Goal: Task Accomplishment & Management: Complete application form

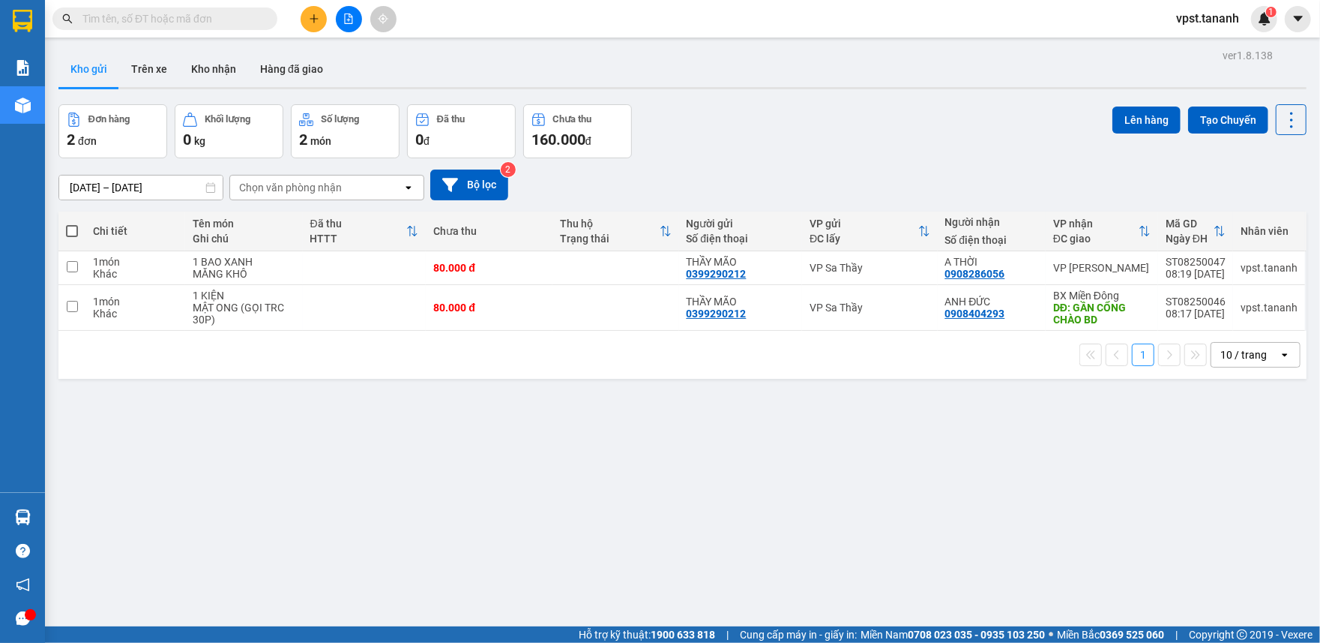
click at [319, 15] on icon "plus" at bounding box center [314, 18] width 10 height 10
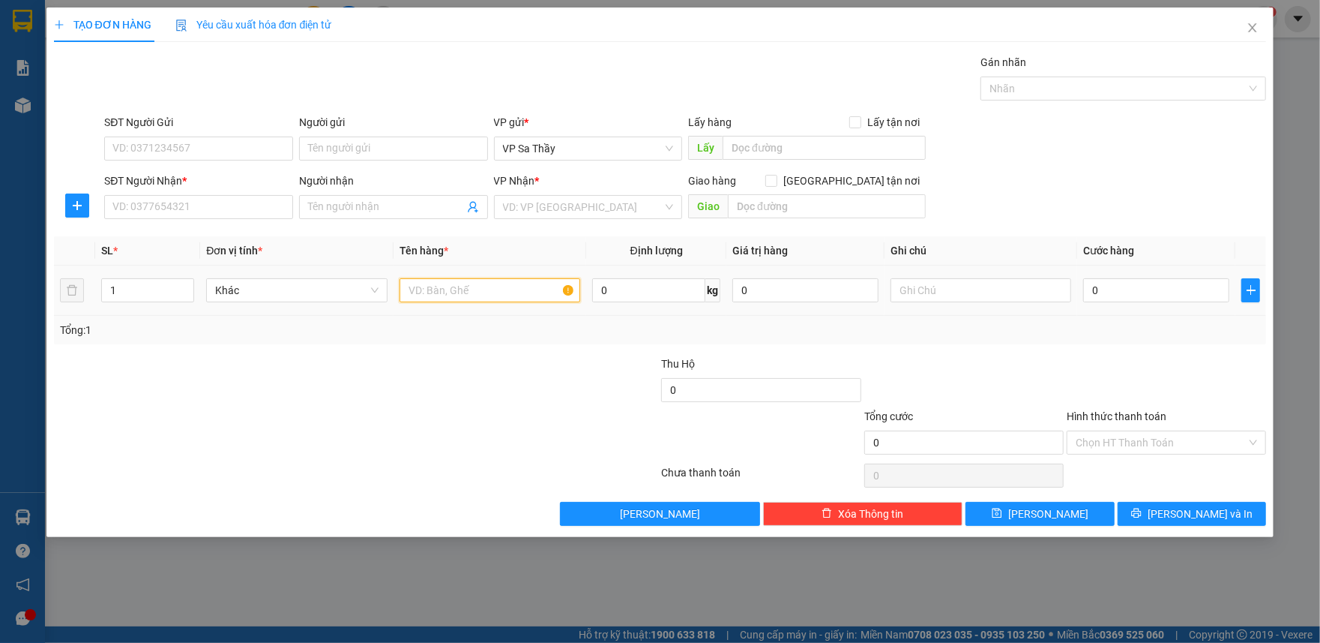
click at [475, 298] on input "text" at bounding box center [490, 290] width 181 height 24
type input "1TG.2 BAO"
click at [115, 286] on input "1" at bounding box center [147, 290] width 91 height 22
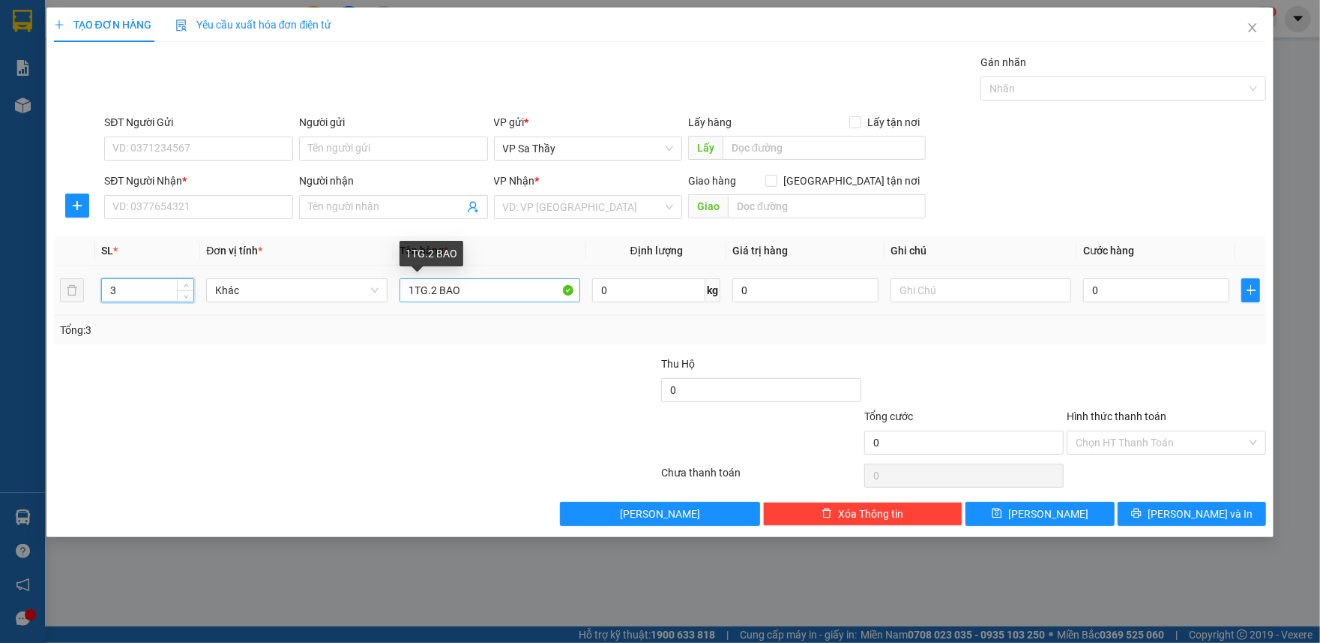
type input "3"
click at [429, 295] on input "1TG.2 BAO" at bounding box center [490, 290] width 181 height 24
type input "1TG. 2 BAO"
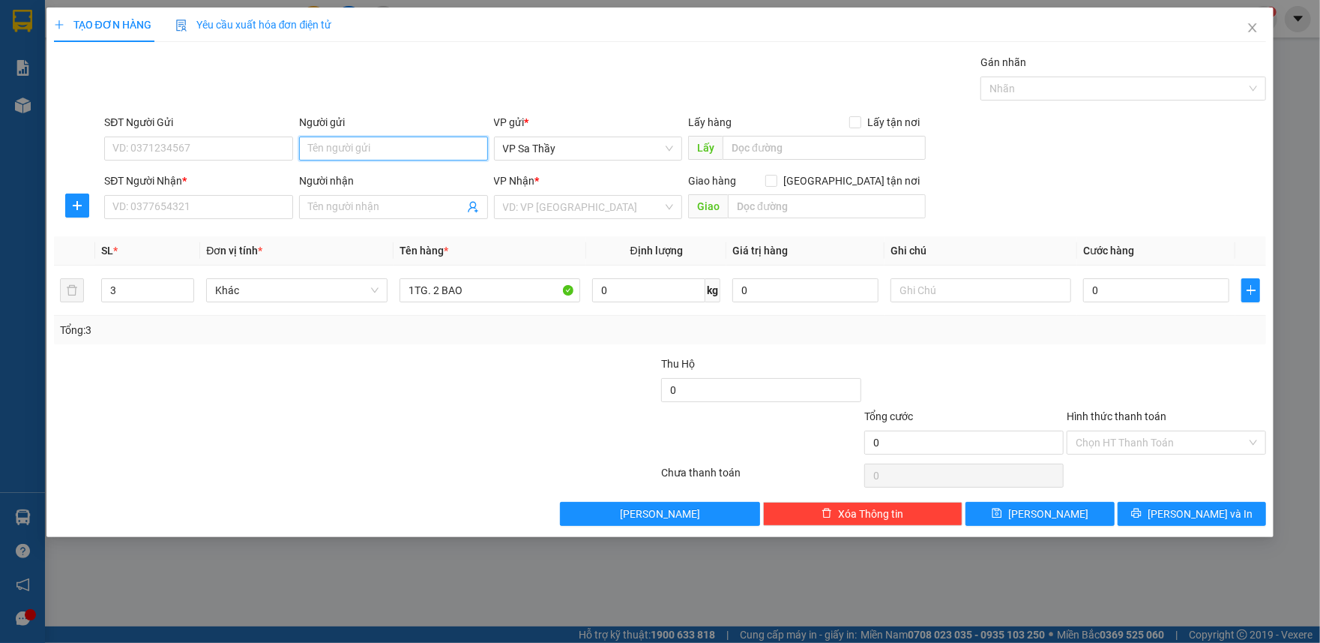
click at [378, 151] on input "Người gửi" at bounding box center [393, 148] width 189 height 24
type input "C DUYÊN"
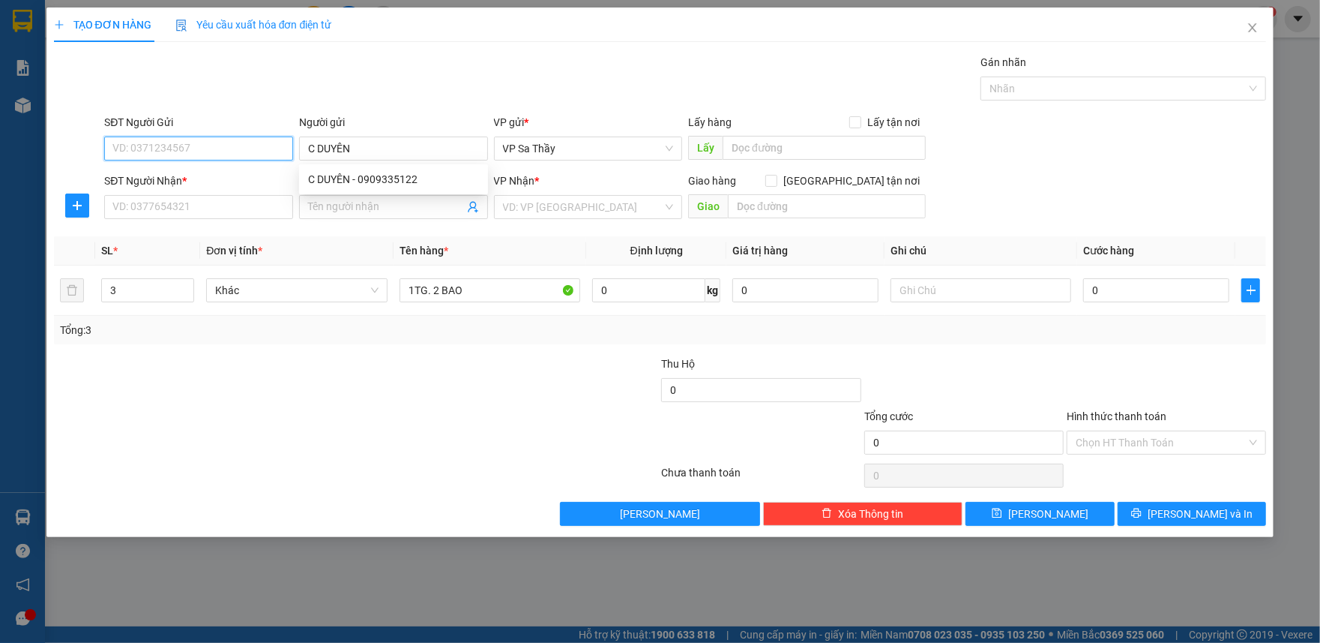
click at [210, 156] on input "SĐT Người Gửi" at bounding box center [198, 148] width 189 height 24
type input "0971102800"
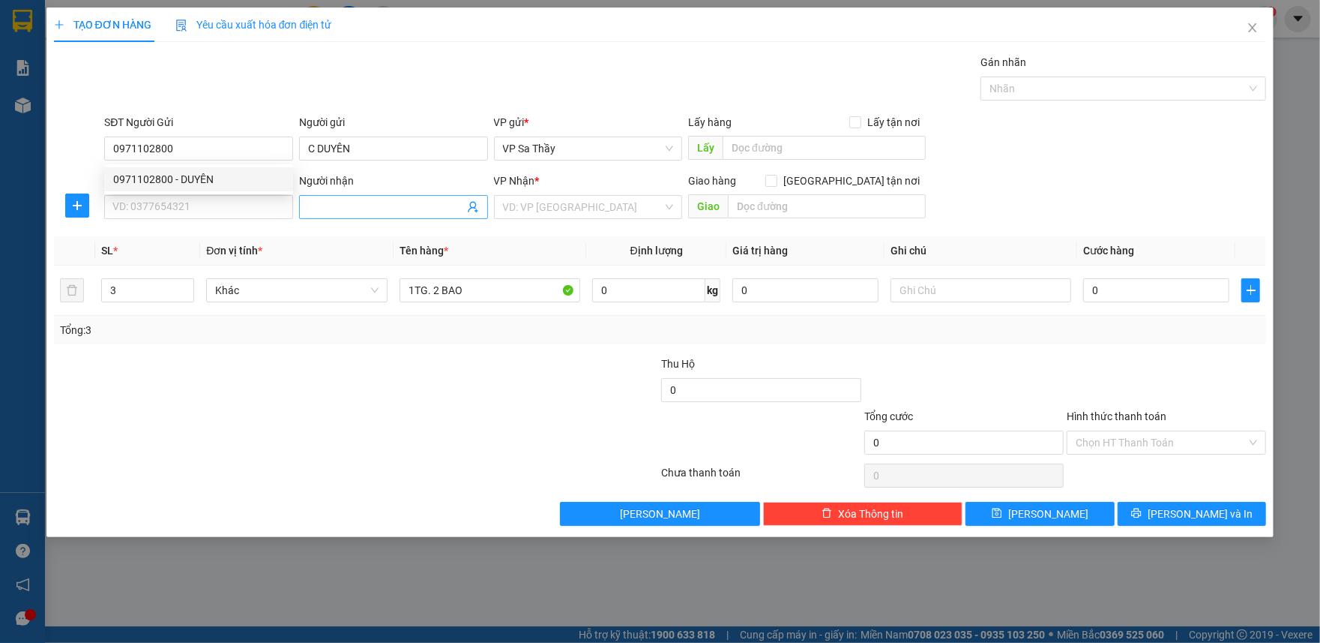
click at [316, 202] on input "Người nhận" at bounding box center [386, 207] width 156 height 16
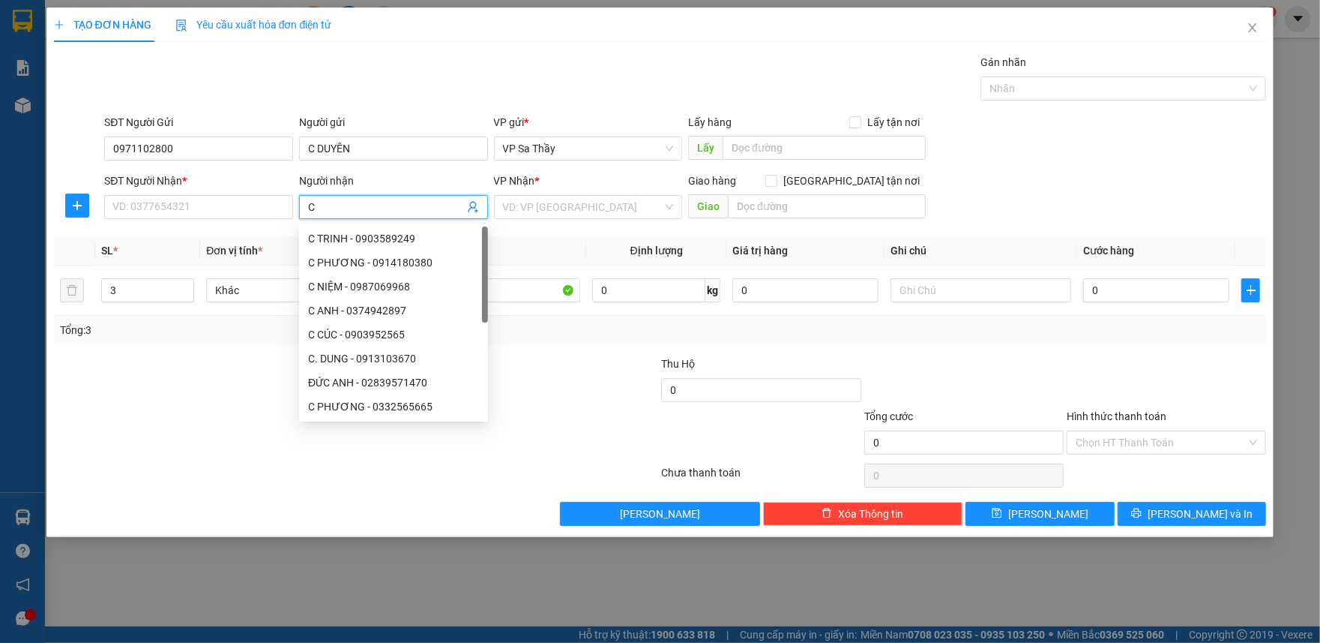
type input "C"
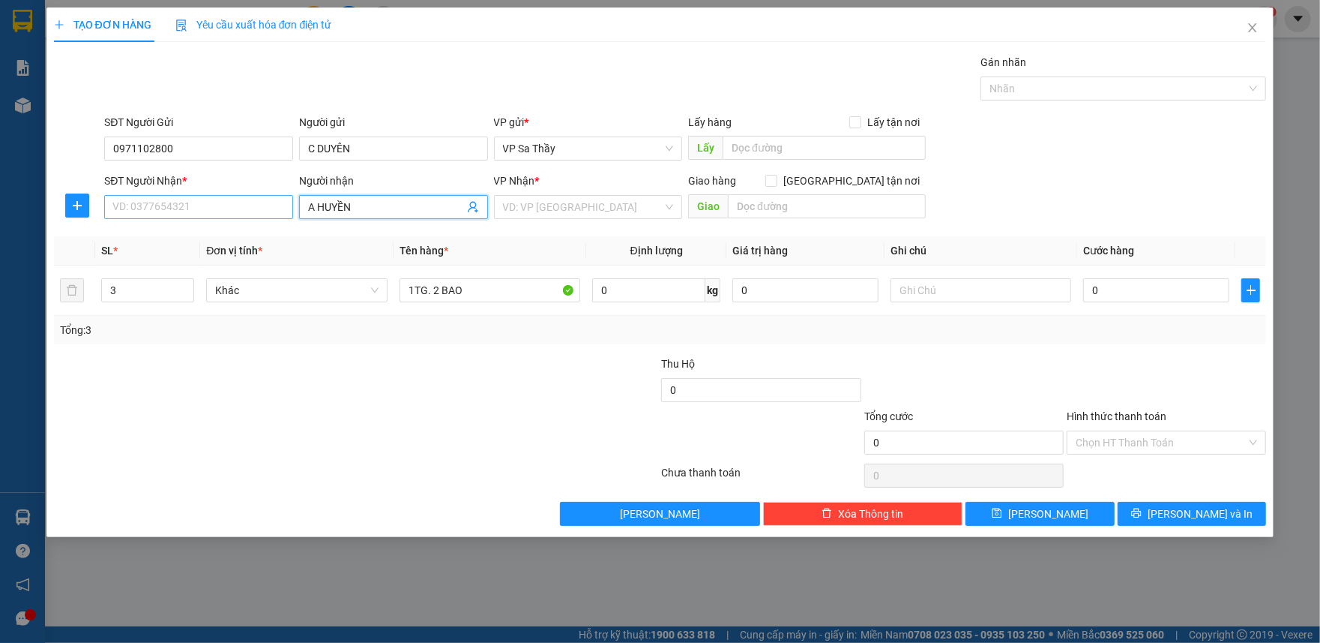
type input "A HUYỀN"
click at [217, 214] on input "SĐT Người Nhận *" at bounding box center [198, 207] width 189 height 24
click at [573, 211] on input "search" at bounding box center [583, 207] width 160 height 22
type input "AN SUONG"
click at [561, 234] on div "VP An Sương" at bounding box center [588, 237] width 171 height 16
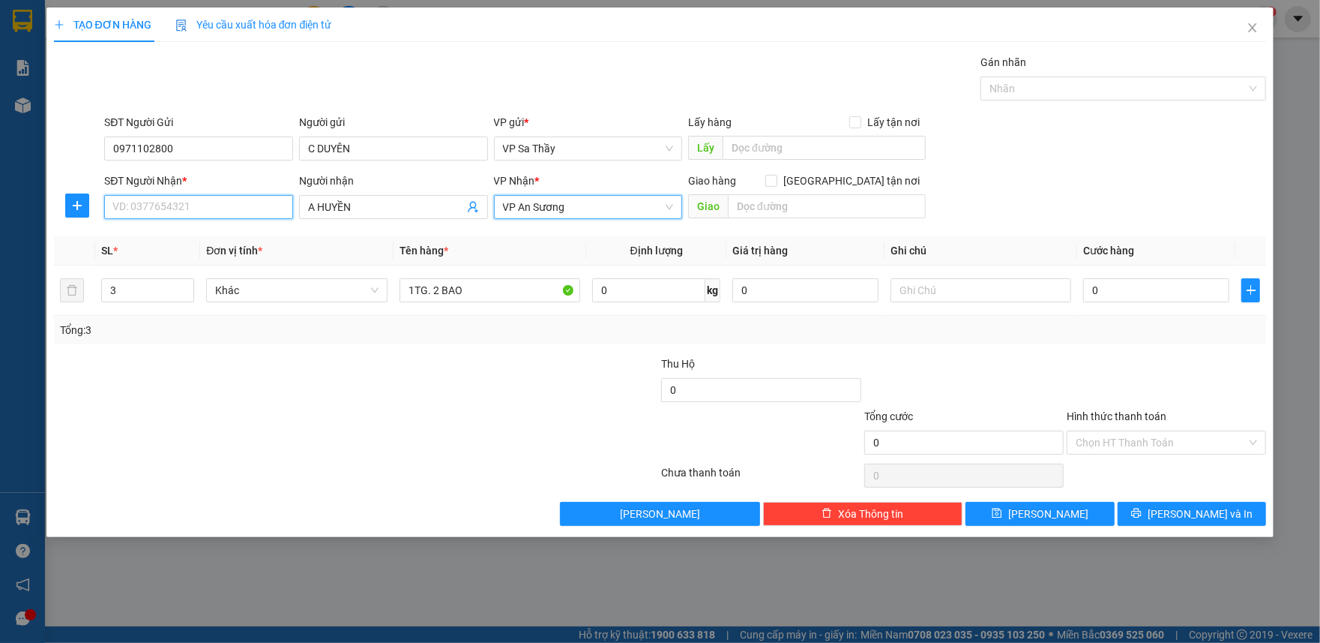
click at [157, 199] on input "SĐT Người Nhận *" at bounding box center [198, 207] width 189 height 24
type input "0376110347"
click at [901, 288] on input "text" at bounding box center [981, 290] width 181 height 24
type input "SẦU RIÊNG"
click at [987, 297] on input "0" at bounding box center [1156, 290] width 146 height 24
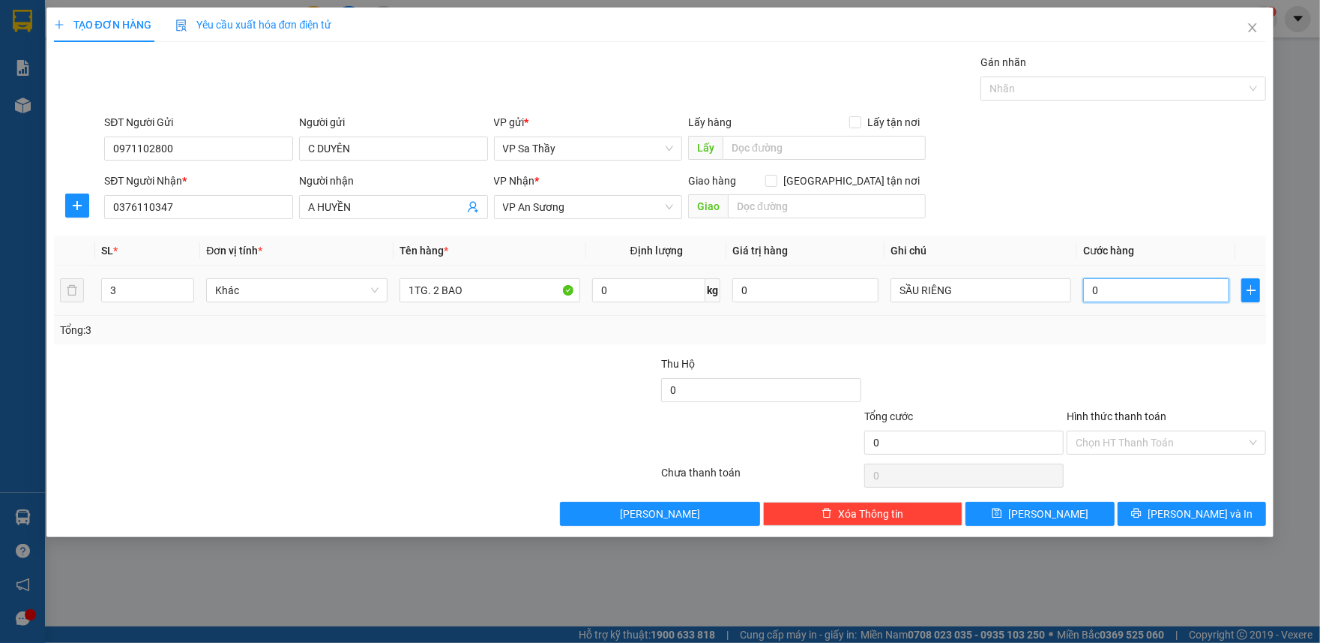
type input "1"
type input "18"
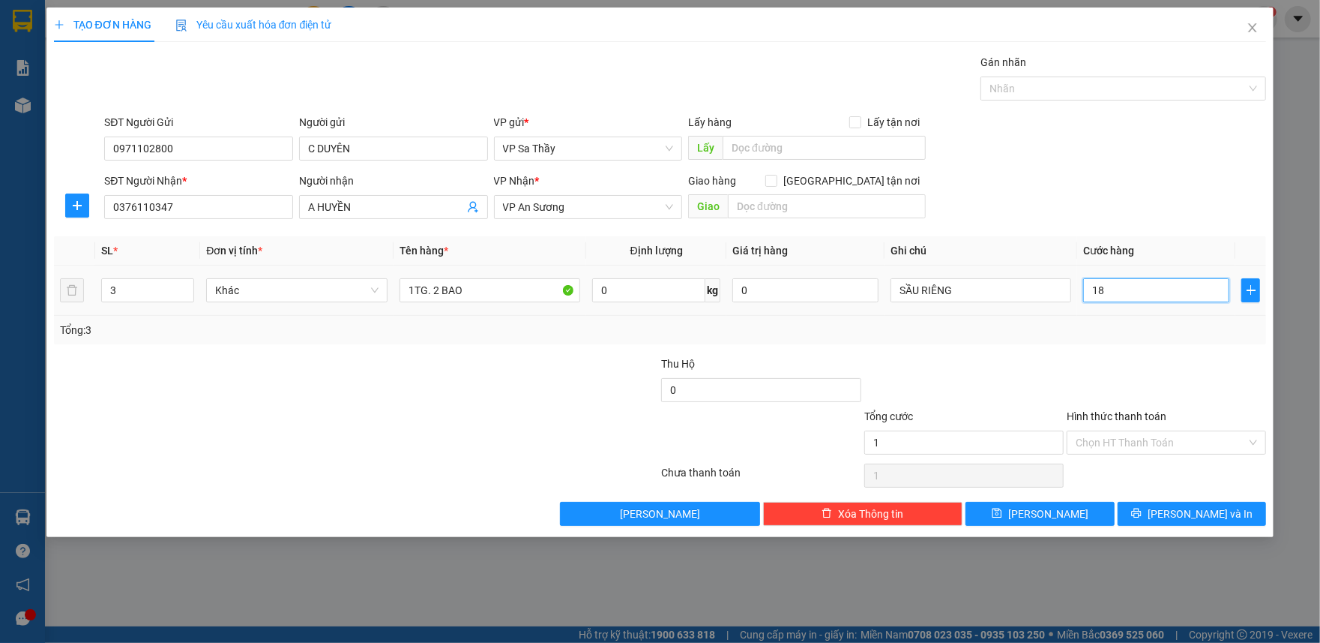
type input "18"
type input "180"
type input "1.800"
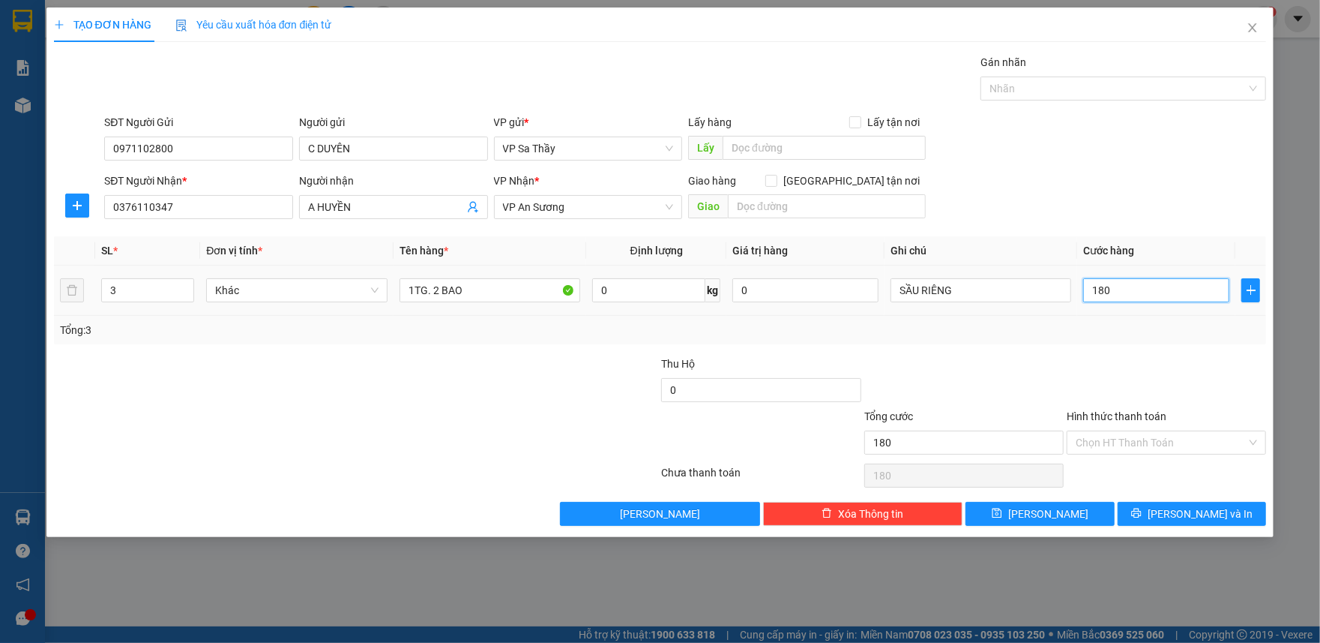
type input "1.800"
type input "18.000"
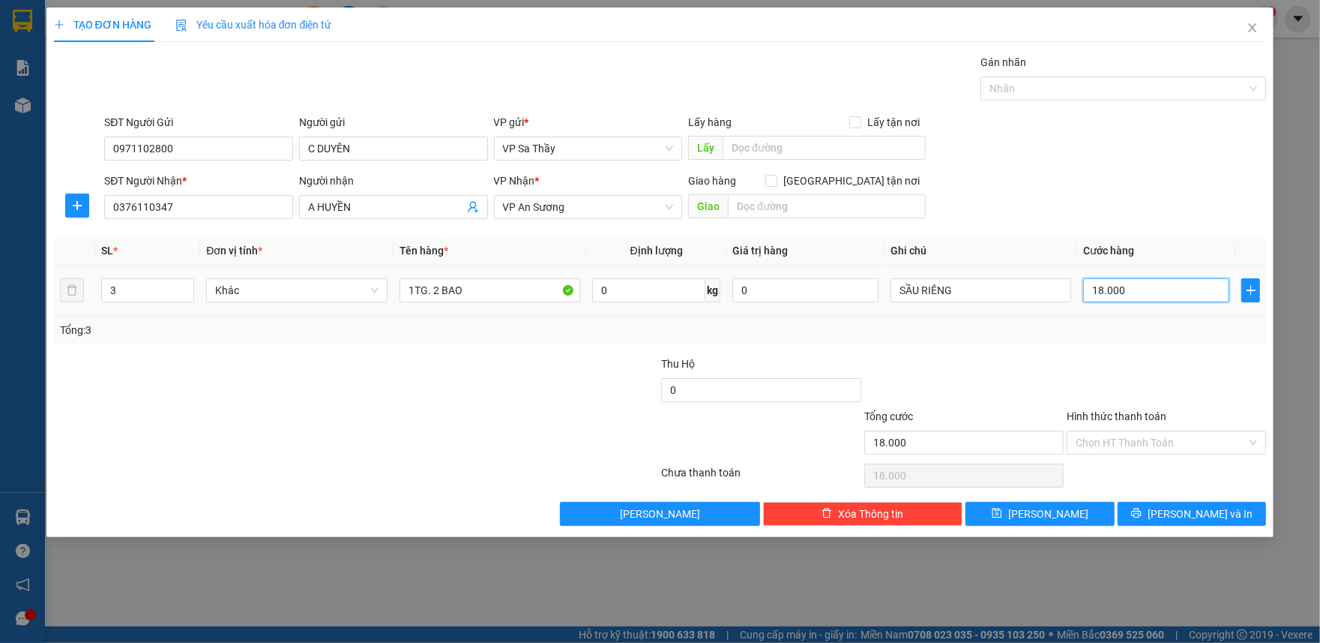
type input "180.000"
click at [975, 288] on input "SẦU RIÊNG" at bounding box center [981, 290] width 181 height 24
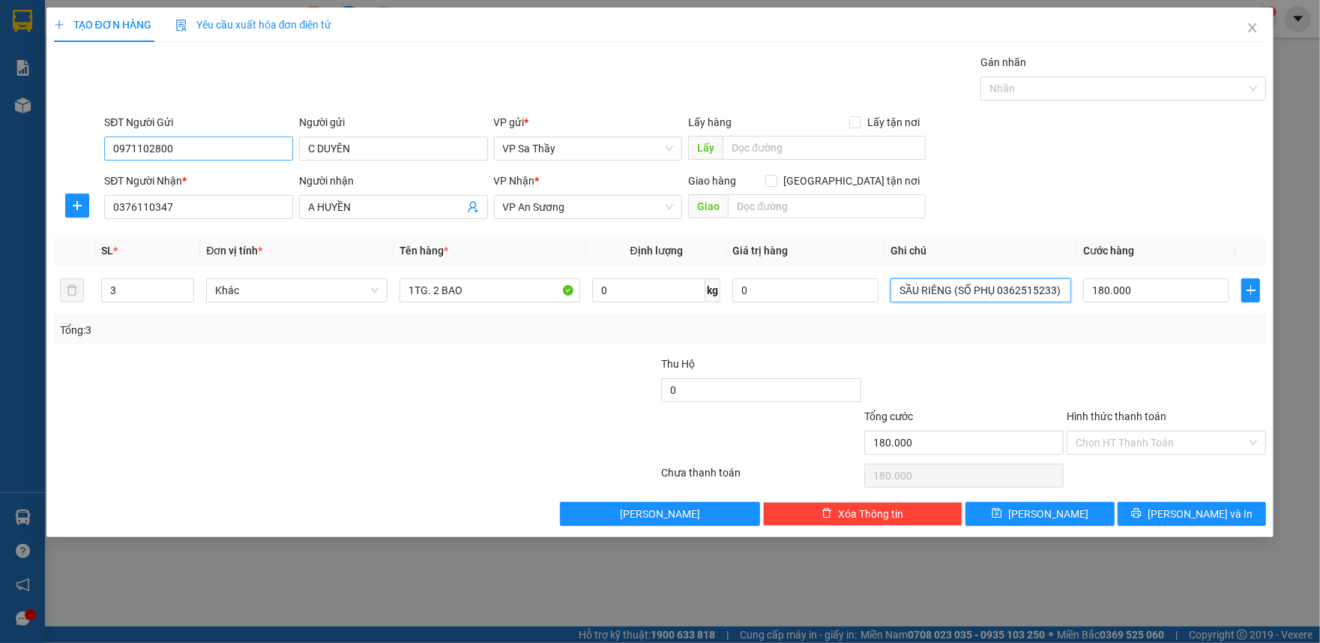
type input "SẦU RIÊNG (SỐ PHỤ 0362515233)"
drag, startPoint x: 180, startPoint y: 148, endPoint x: 10, endPoint y: 168, distance: 171.4
click at [10, 168] on div "TẠO ĐƠN HÀNG Yêu cầu xuất hóa đơn điện tử Transit Pickup Surcharge Ids Transit …" at bounding box center [660, 321] width 1320 height 643
click at [148, 157] on input "0971102800" at bounding box center [198, 148] width 189 height 24
click at [151, 156] on input "0971102800" at bounding box center [198, 148] width 189 height 24
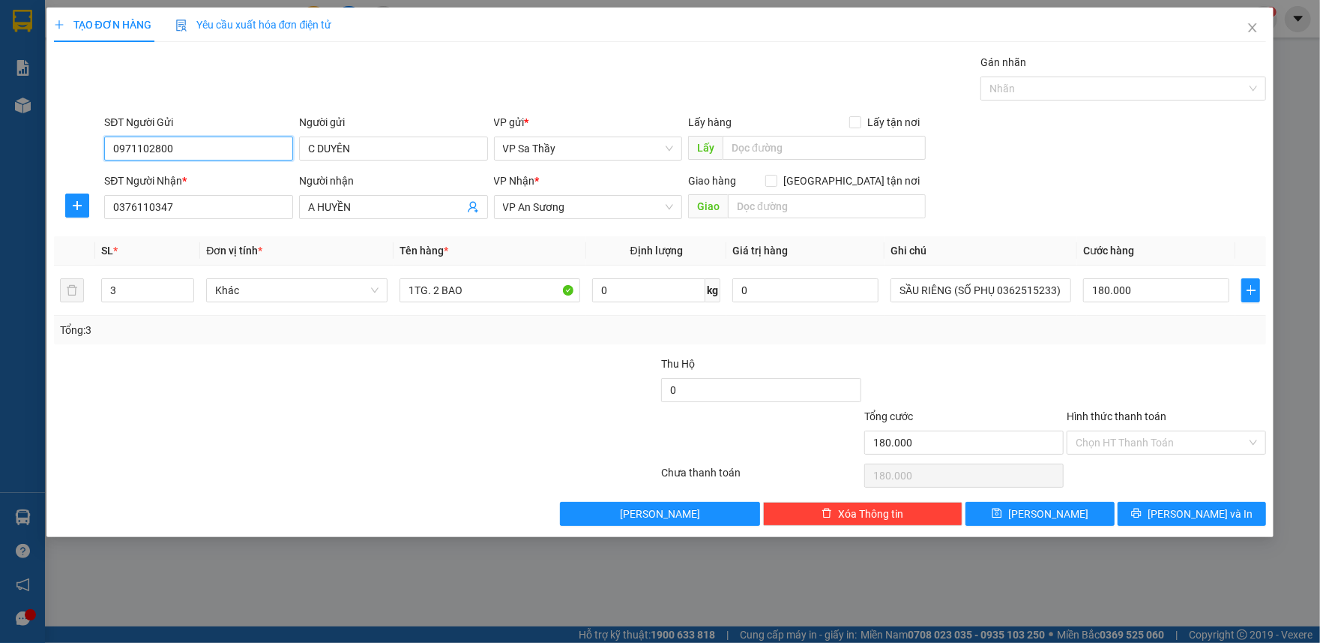
drag, startPoint x: 141, startPoint y: 151, endPoint x: 282, endPoint y: 391, distance: 278.3
click at [142, 154] on input "0971102800" at bounding box center [198, 148] width 189 height 24
click at [987, 508] on button "[PERSON_NAME] và In" at bounding box center [1192, 514] width 149 height 24
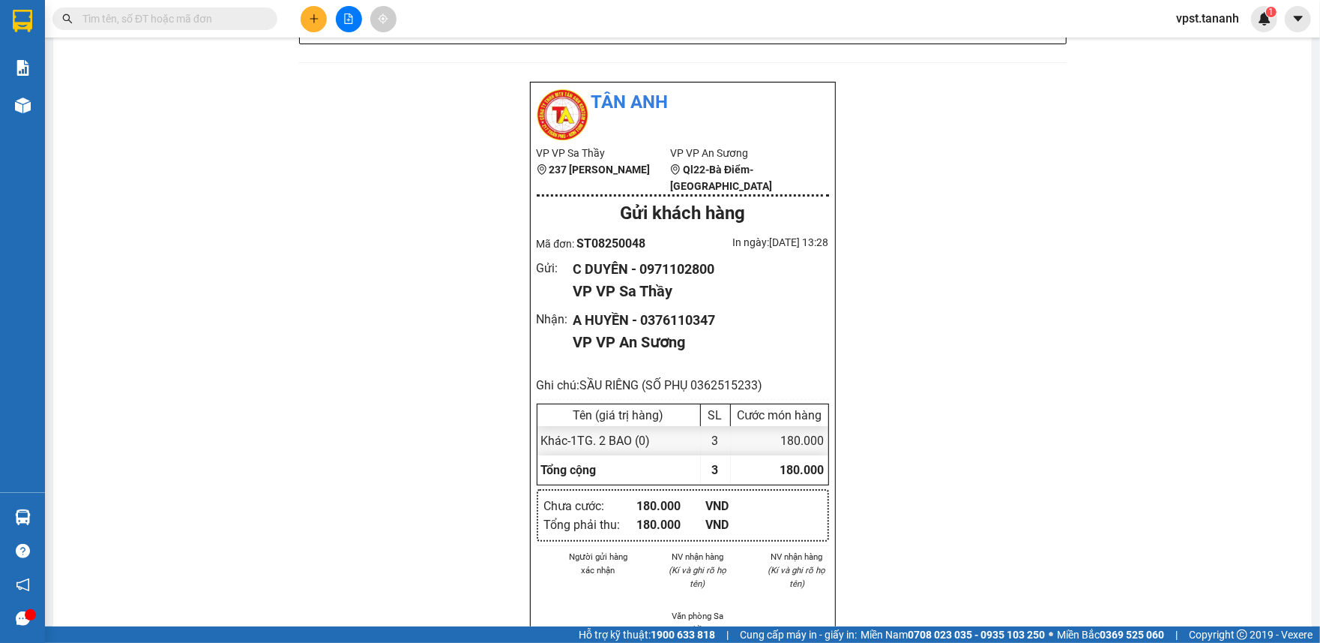
scroll to position [1099, 0]
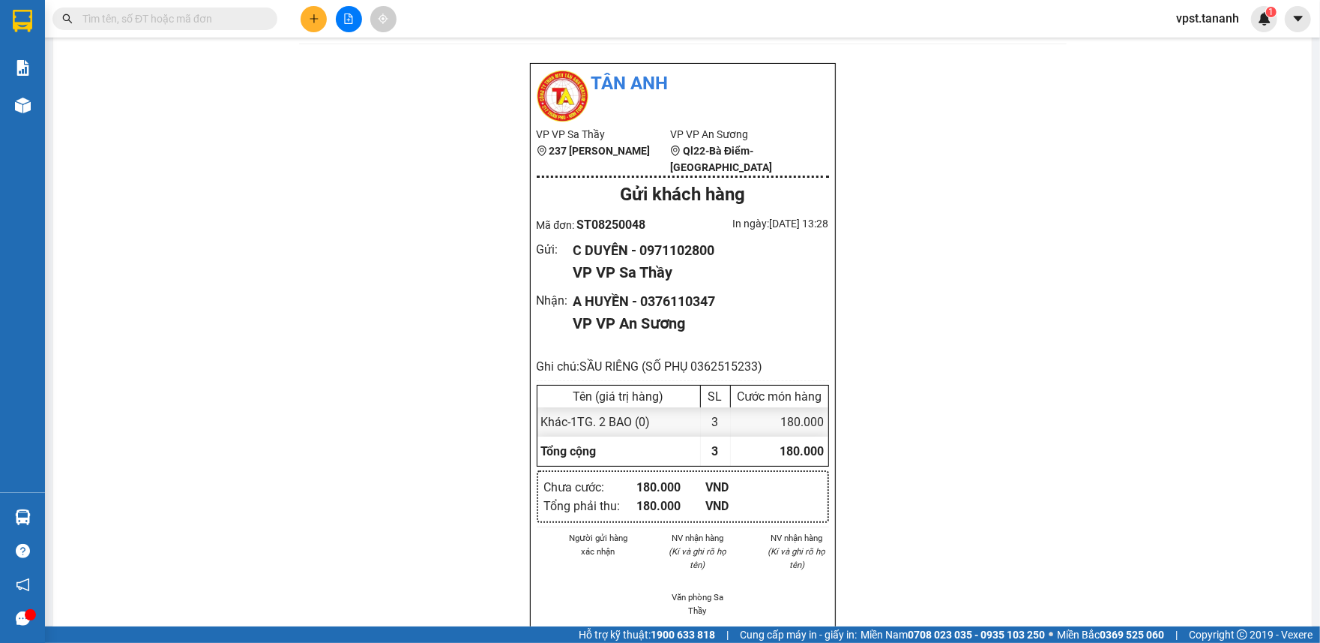
click at [313, 22] on icon "plus" at bounding box center [313, 18] width 1 height 8
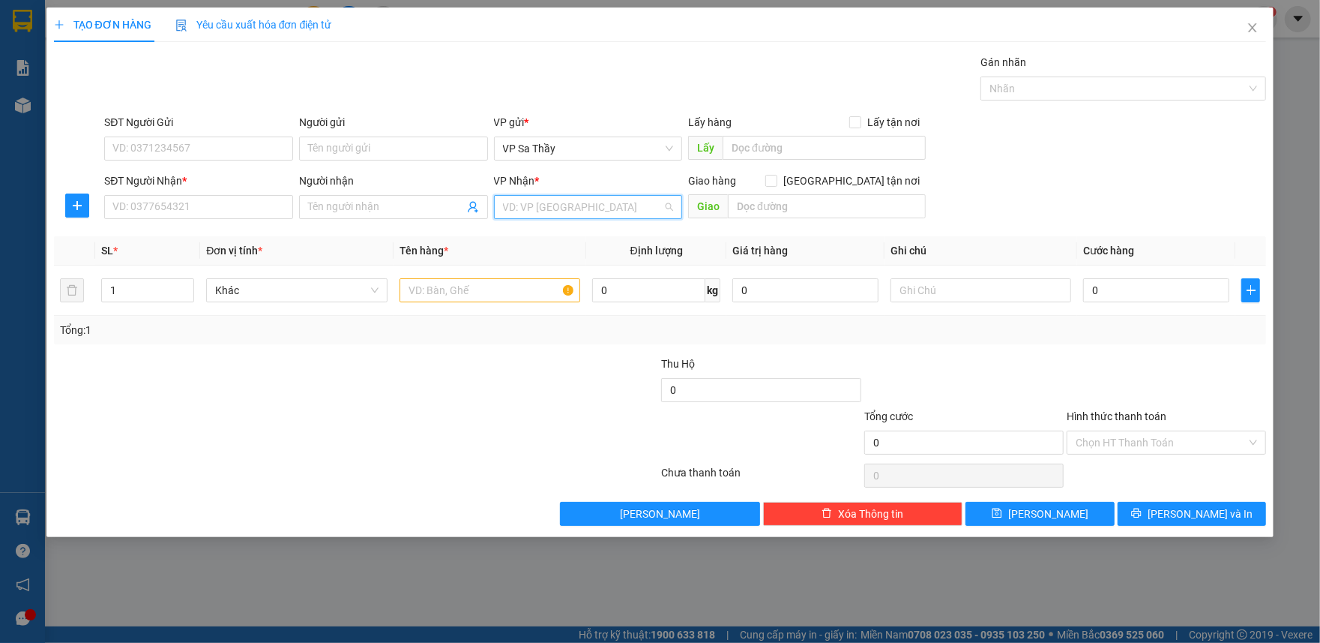
click at [537, 211] on input "search" at bounding box center [583, 207] width 160 height 22
type input "THANH"
click at [541, 241] on div "VP [PERSON_NAME]" at bounding box center [588, 237] width 171 height 16
click at [349, 148] on input "Người gửi" at bounding box center [393, 148] width 189 height 24
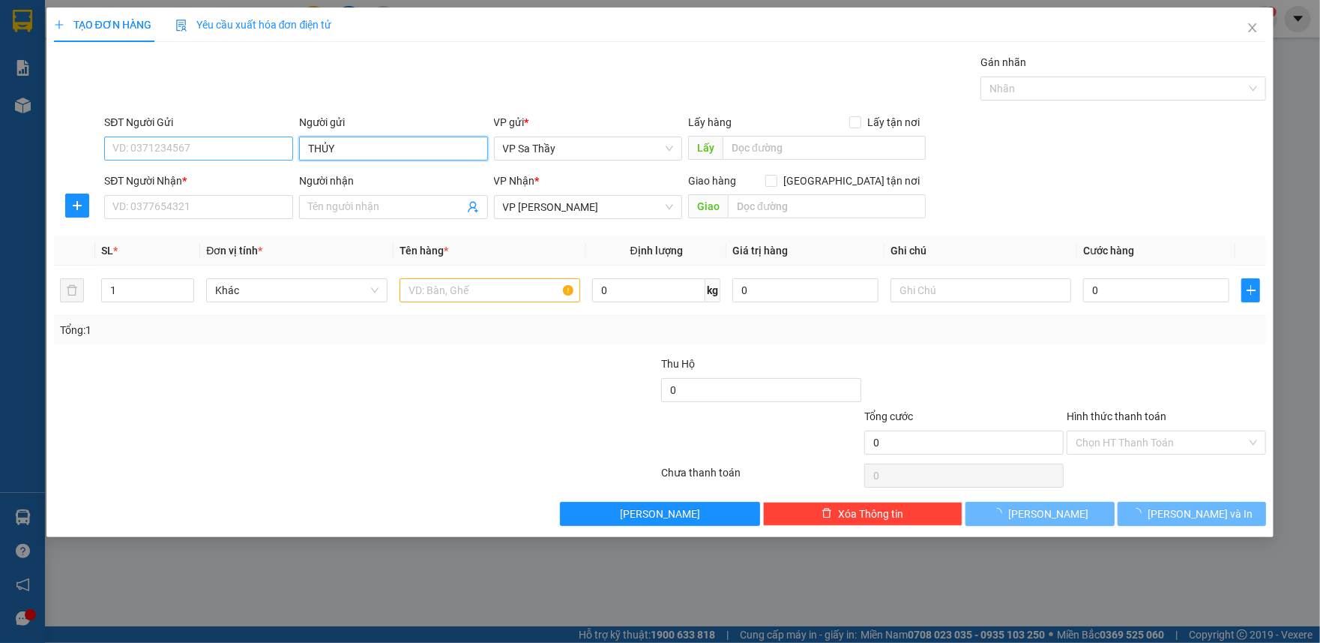
type input "THỦY"
click at [142, 153] on input "SĐT Người Gửi" at bounding box center [198, 148] width 189 height 24
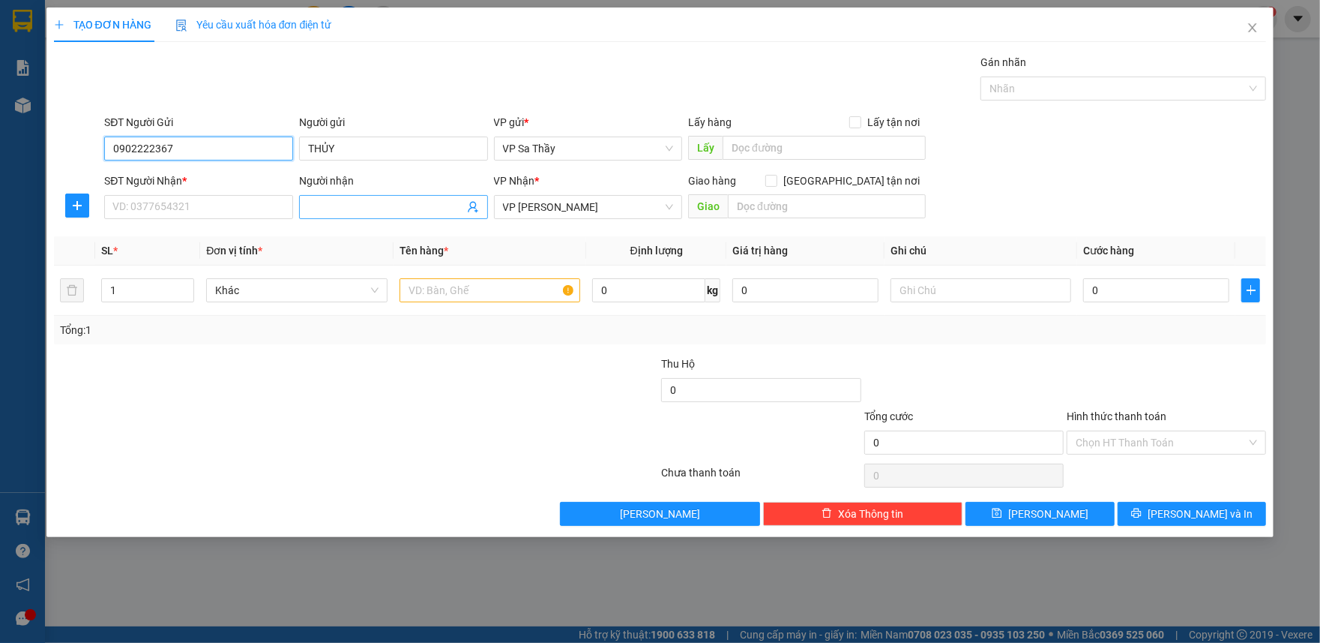
type input "0902222367"
click at [358, 208] on input "Người nhận" at bounding box center [386, 207] width 156 height 16
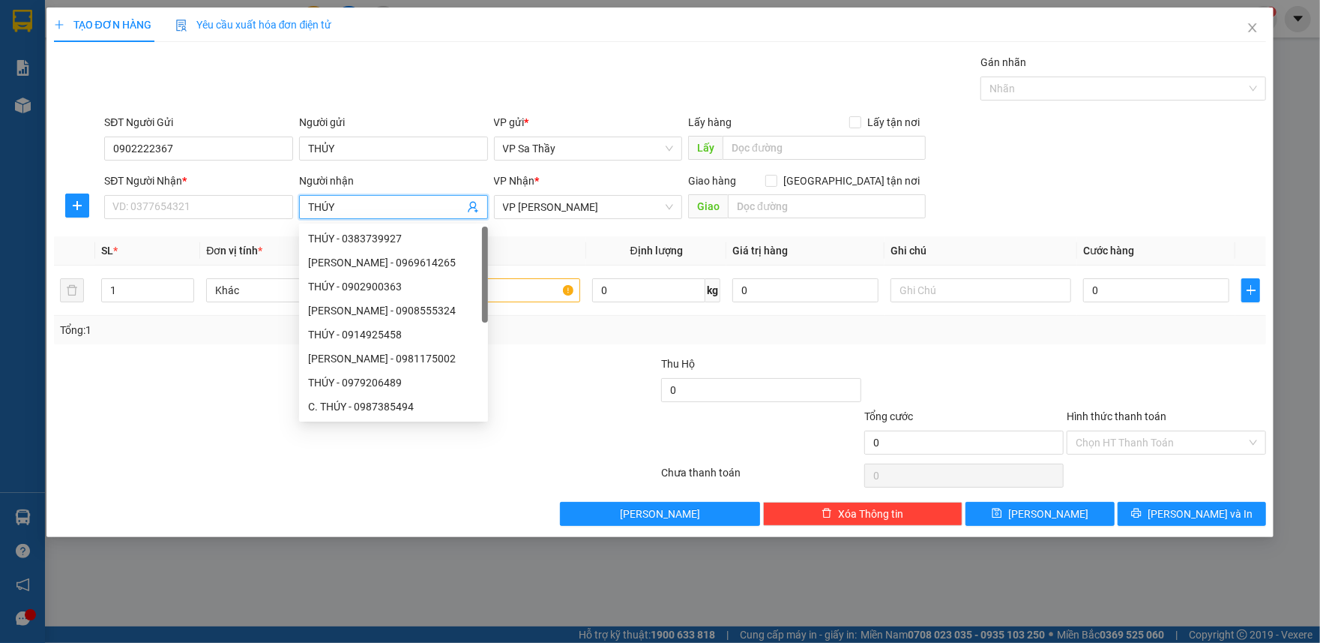
type input "THÚY"
click at [117, 195] on div "SĐT Người Nhận *" at bounding box center [198, 183] width 189 height 22
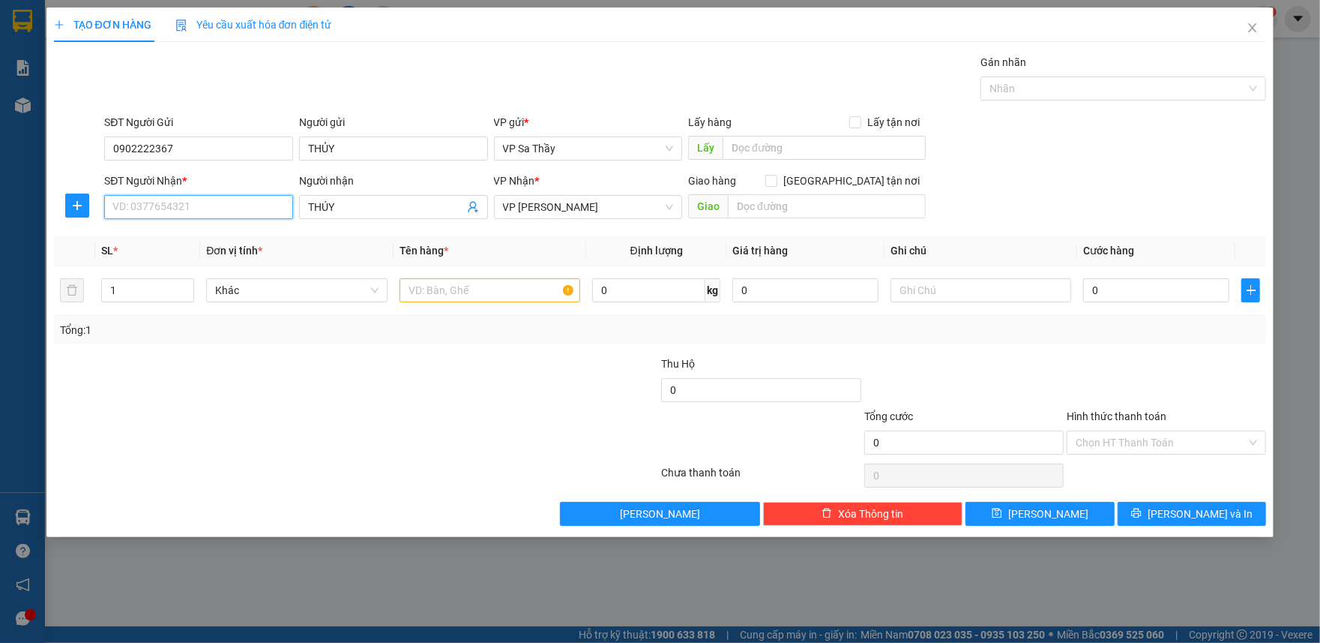
click at [129, 208] on input "SĐT Người Nhận *" at bounding box center [198, 207] width 189 height 24
type input "0"
click at [495, 295] on input "text" at bounding box center [490, 290] width 181 height 24
type input "1TG"
click at [130, 199] on input "0" at bounding box center [198, 207] width 189 height 24
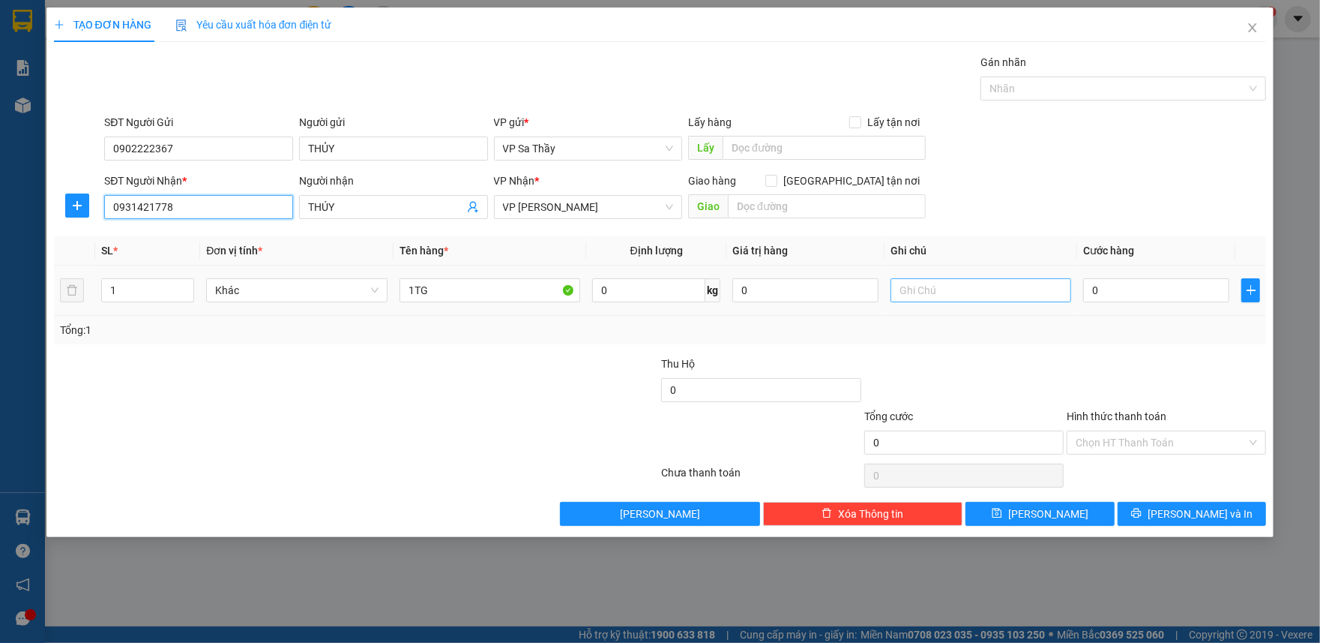
type input "0931421778"
click at [936, 286] on input "text" at bounding box center [981, 290] width 181 height 24
drag, startPoint x: 187, startPoint y: 148, endPoint x: 3, endPoint y: 160, distance: 184.9
click at [3, 160] on div "TẠO ĐƠN HÀNG Yêu cầu xuất hóa đơn điện tử Transit Pickup Surcharge Ids Transit …" at bounding box center [660, 321] width 1320 height 643
click at [987, 288] on input "TRÁI CÂY (SỐ PHỤ" at bounding box center [981, 290] width 181 height 24
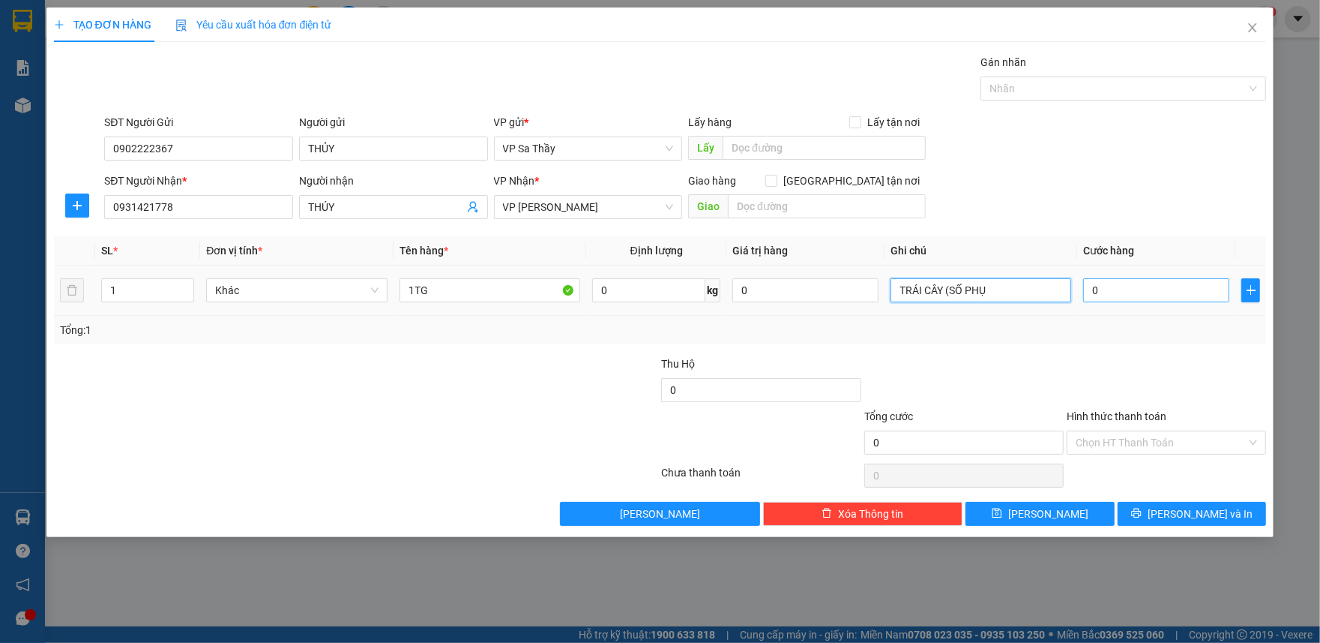
type input "TRÁI CÂY (SỐ PHỤ"
click at [987, 291] on input "0" at bounding box center [1156, 290] width 146 height 24
type input "8"
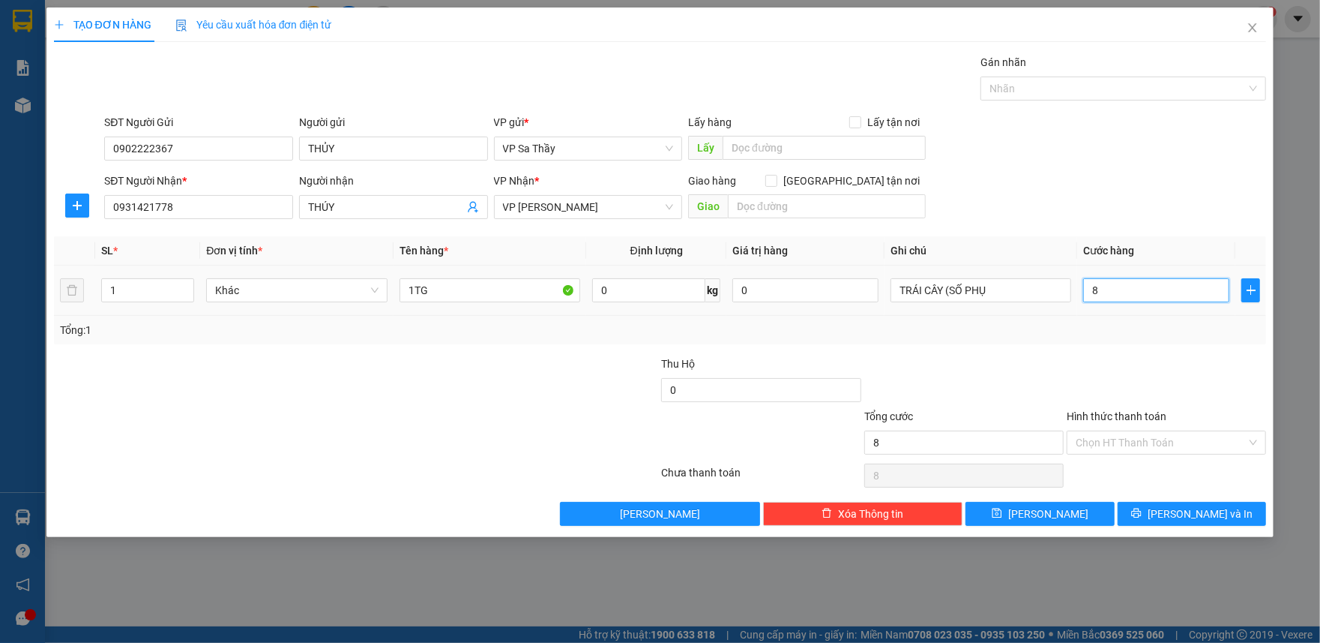
type input "80"
type input "800"
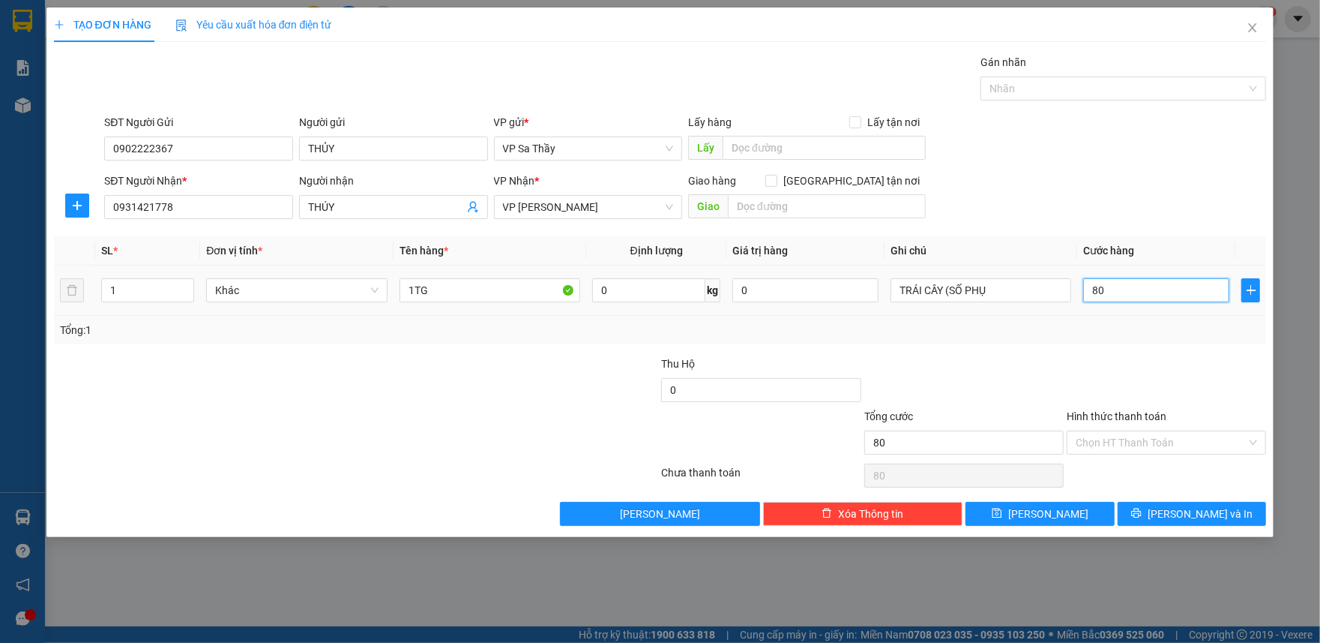
type input "800"
type input "8.000"
type input "80.000"
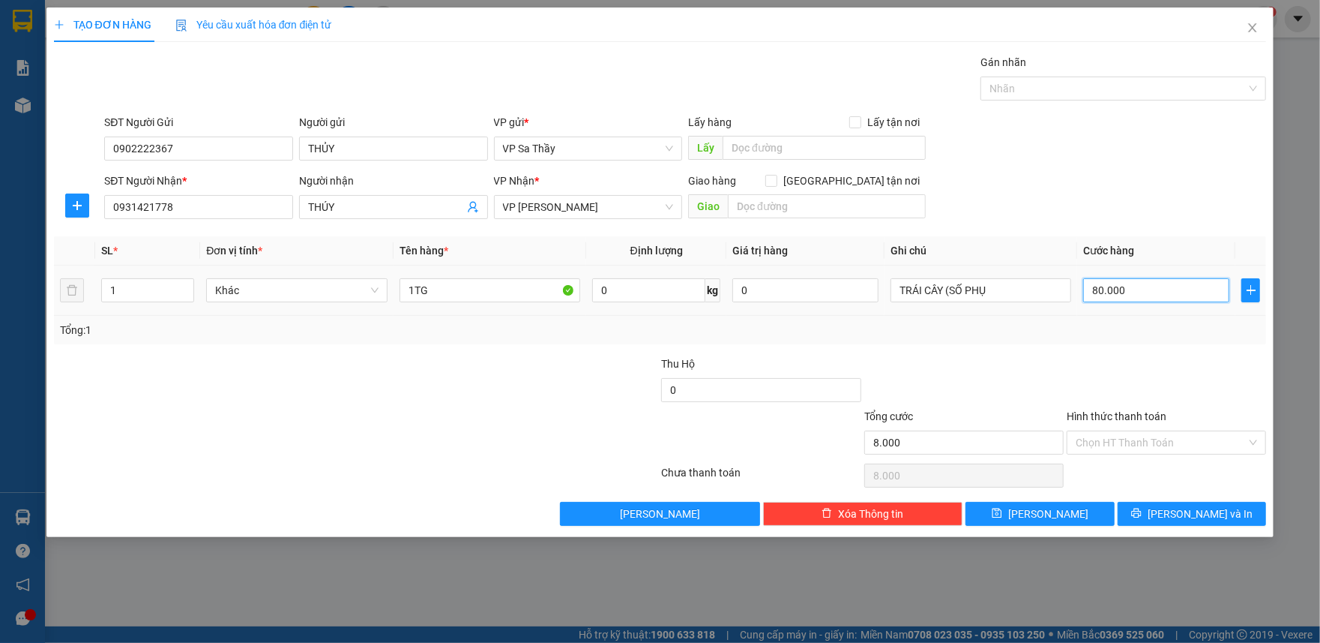
type input "80.000"
click at [987, 280] on input "TRÁI CÂY (SỐ PHỤ" at bounding box center [981, 290] width 181 height 24
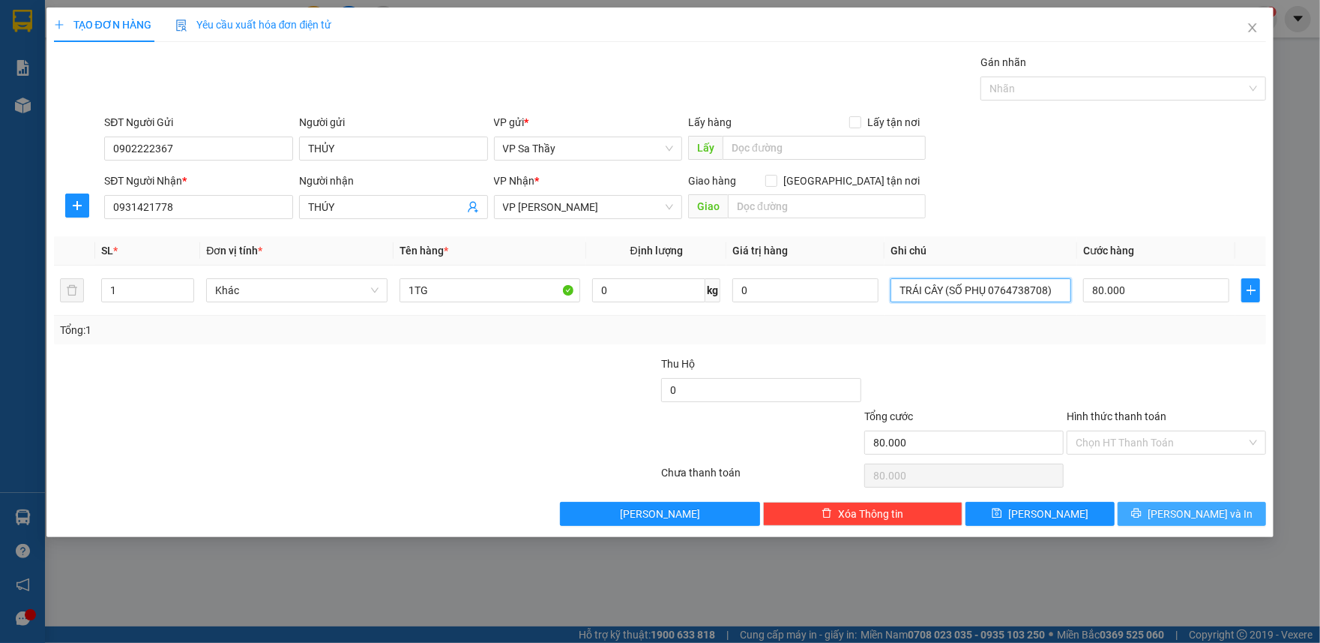
type input "TRÁI CÂY (SỐ PHỤ 0764738708)"
click at [987, 511] on button "[PERSON_NAME] và In" at bounding box center [1192, 514] width 149 height 24
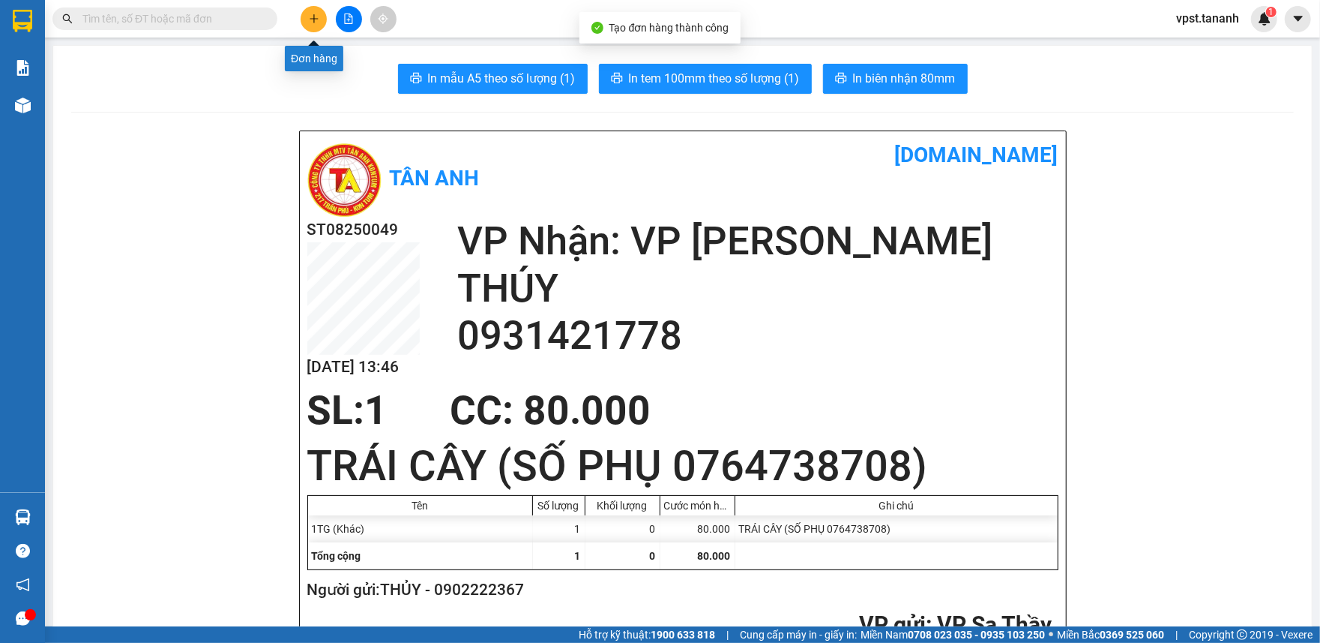
click at [316, 10] on button at bounding box center [314, 19] width 26 height 26
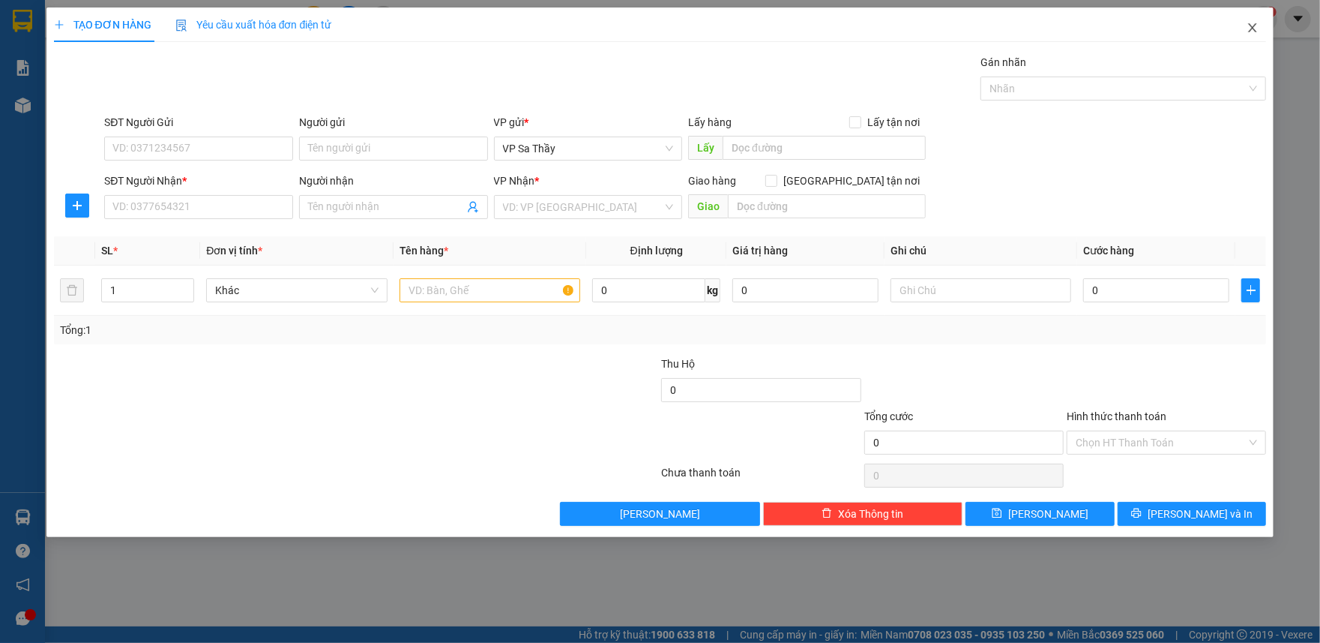
click at [987, 34] on span "Close" at bounding box center [1253, 28] width 42 height 42
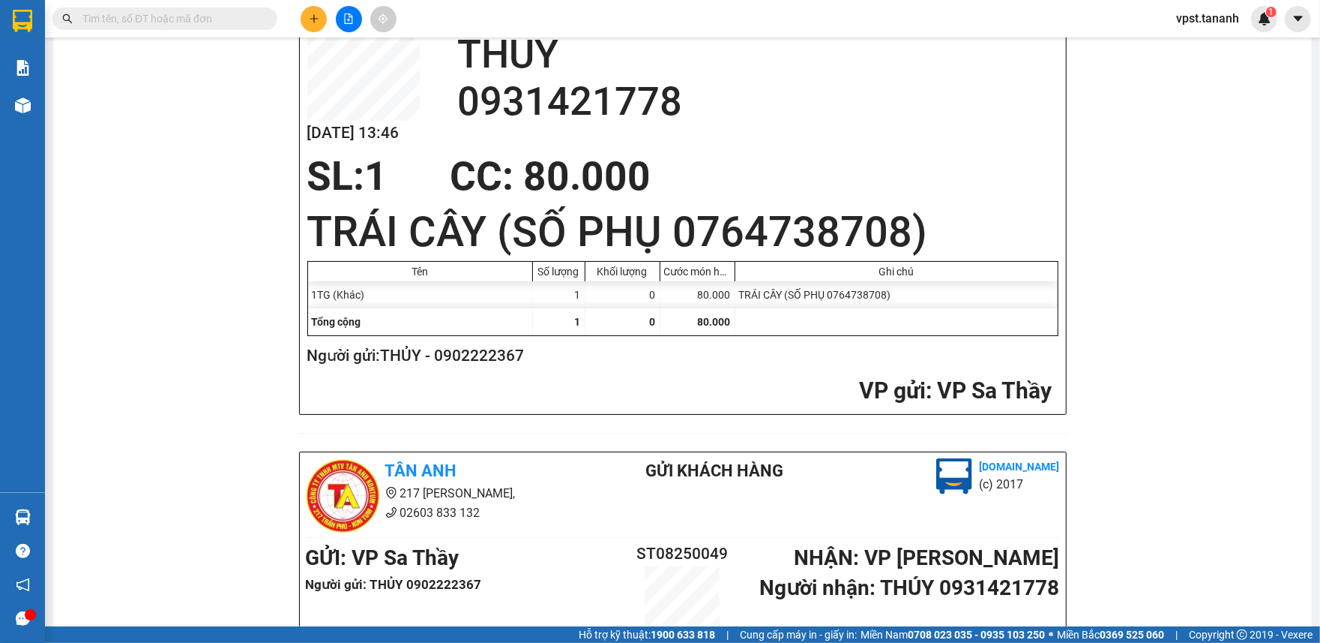
scroll to position [199, 0]
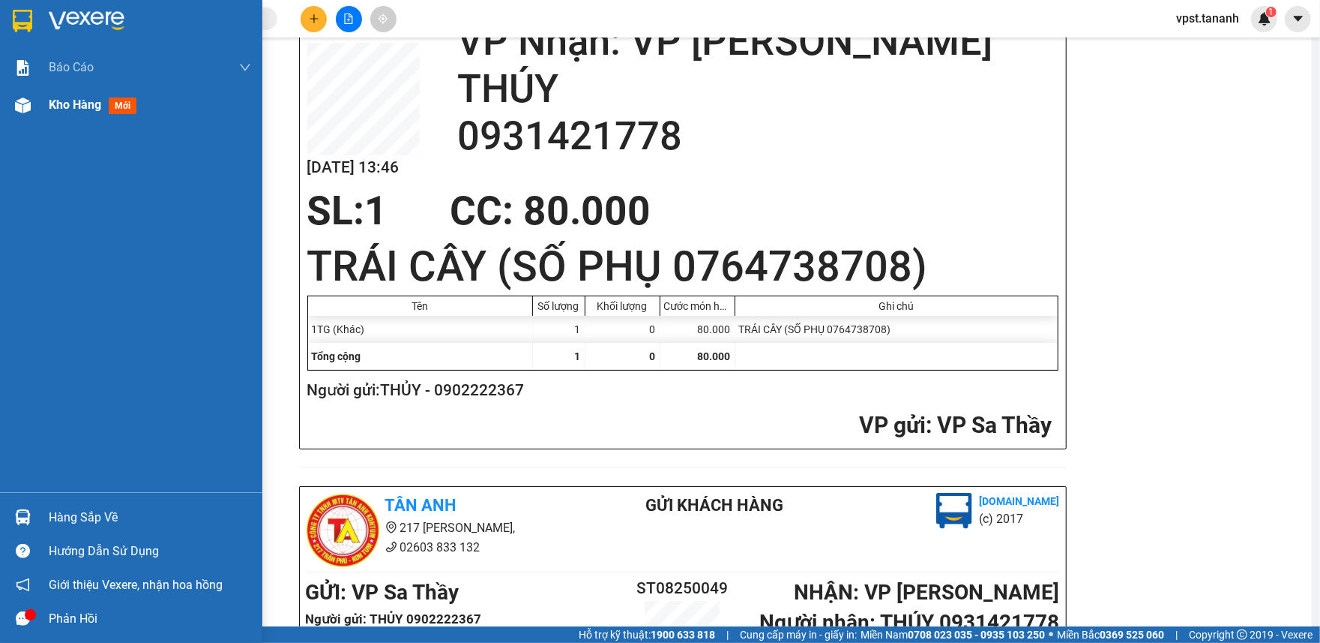
click at [72, 100] on span "Kho hàng" at bounding box center [75, 104] width 52 height 14
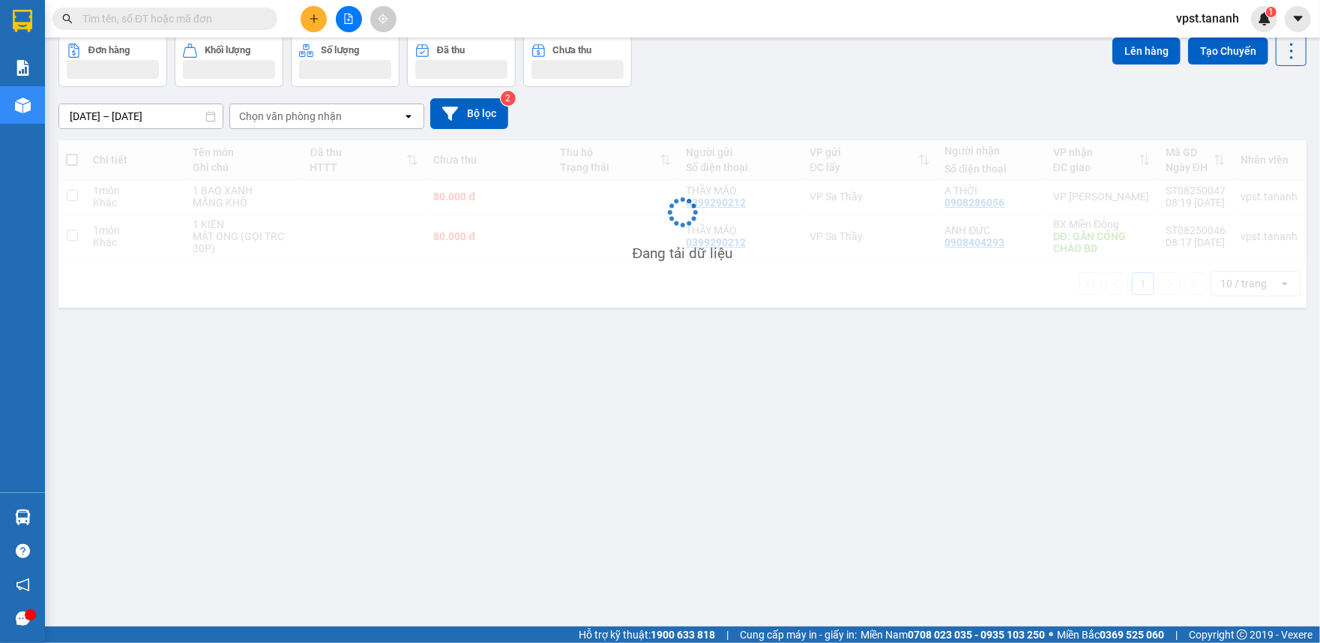
scroll to position [69, 0]
